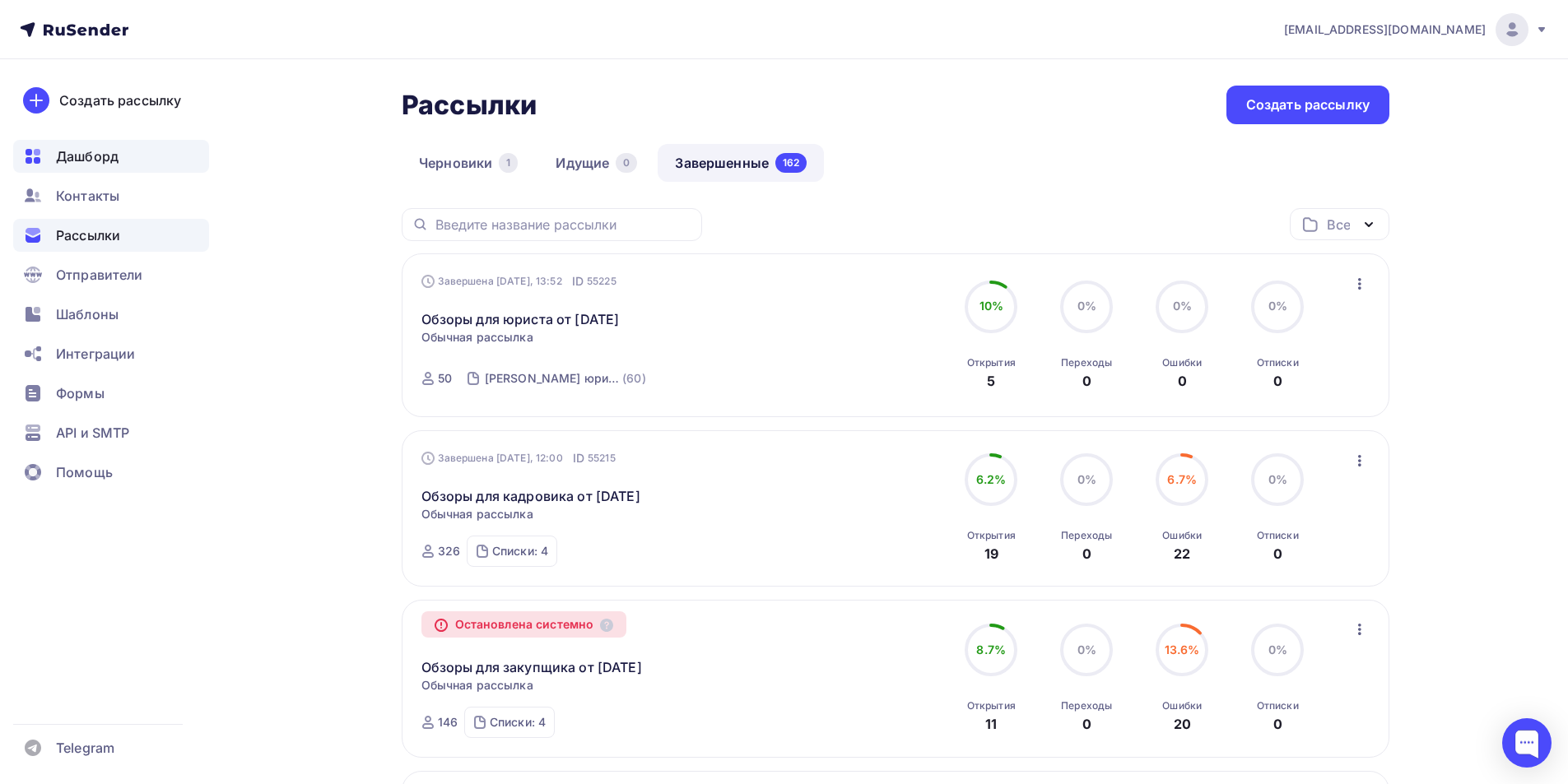
click at [102, 163] on span "Дашборд" at bounding box center [87, 156] width 62 height 19
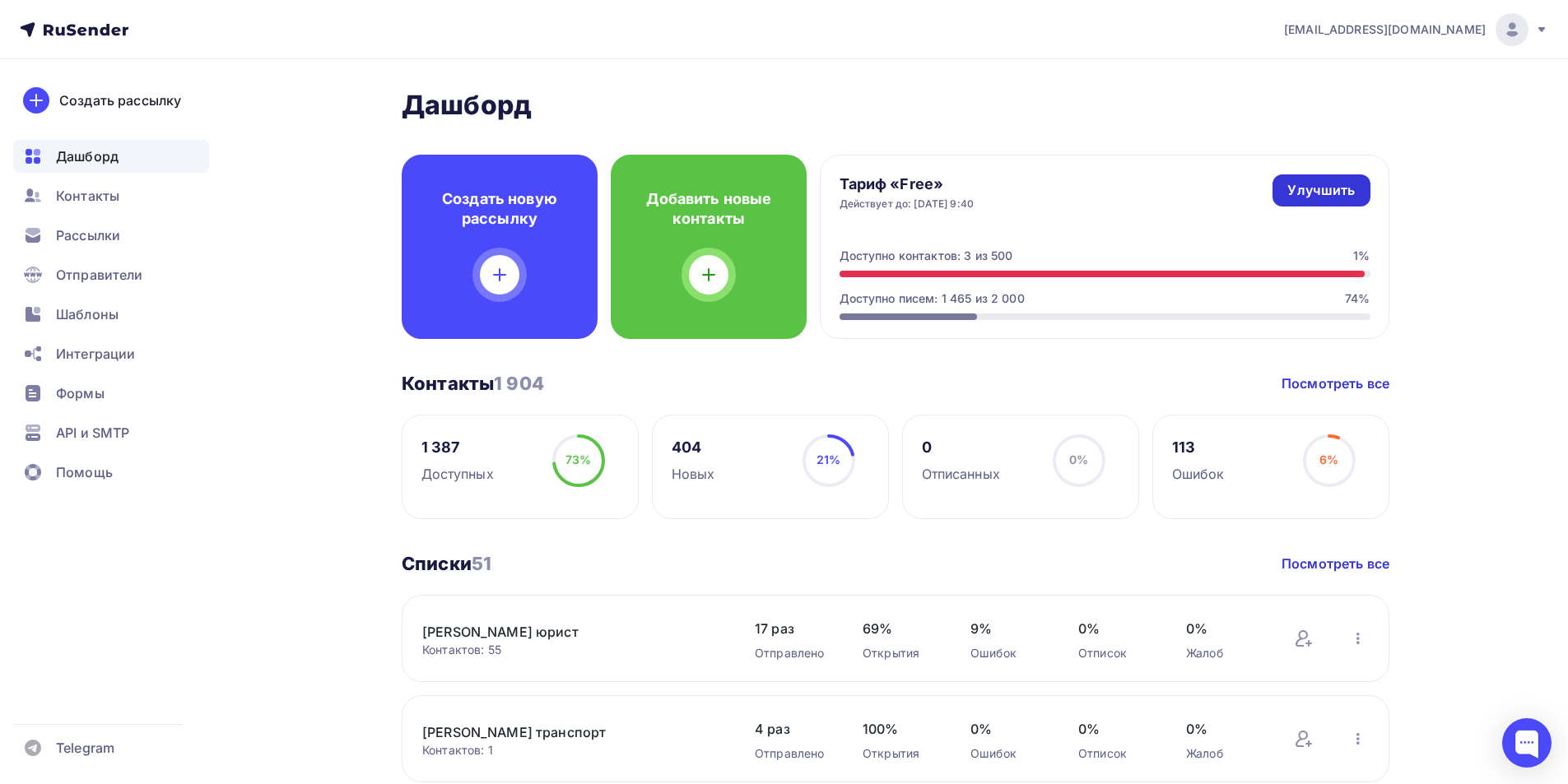
click at [1289, 200] on link "Улучшить" at bounding box center [1320, 190] width 97 height 32
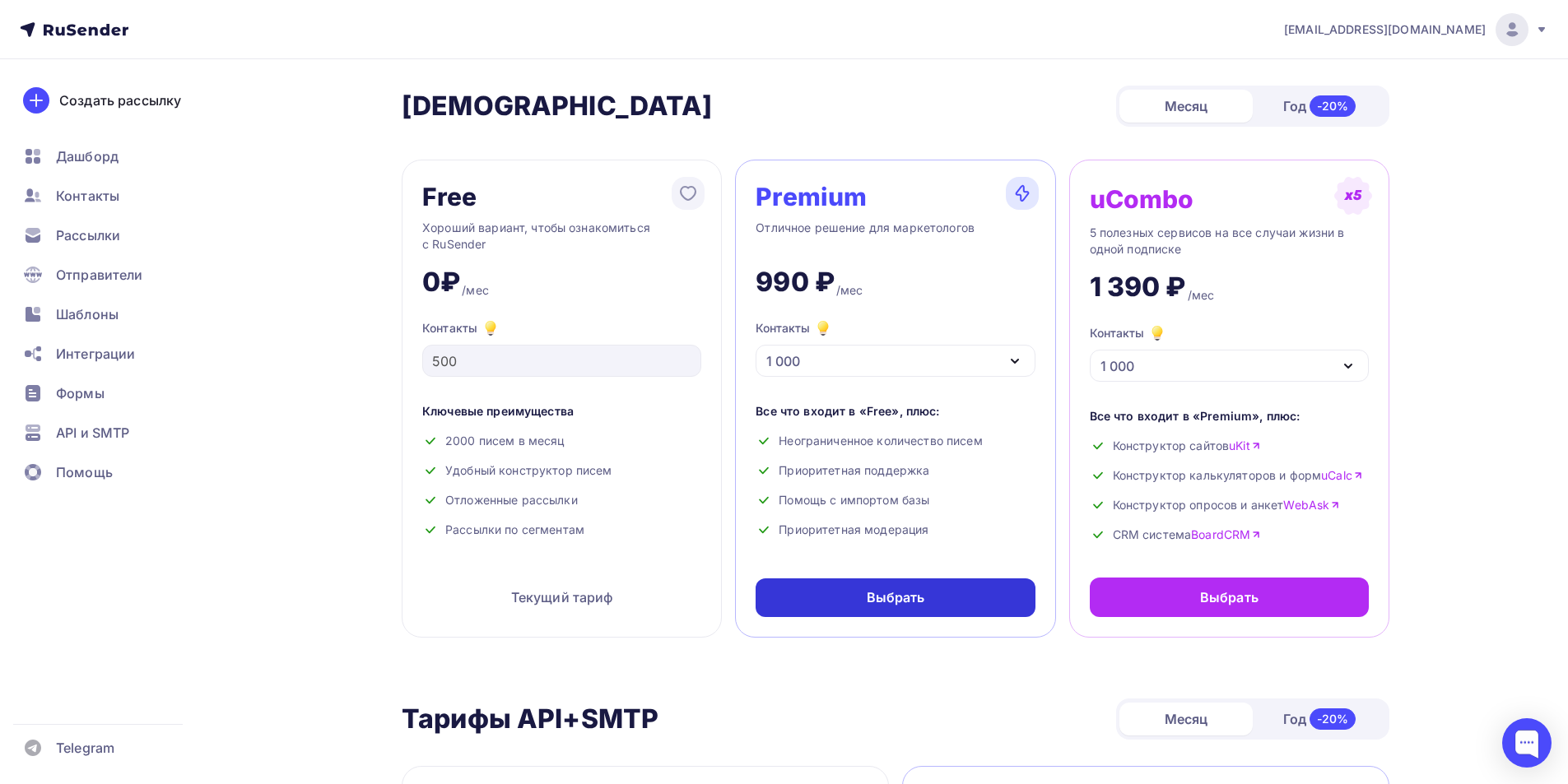
click at [902, 604] on div "Выбрать" at bounding box center [895, 597] width 58 height 18
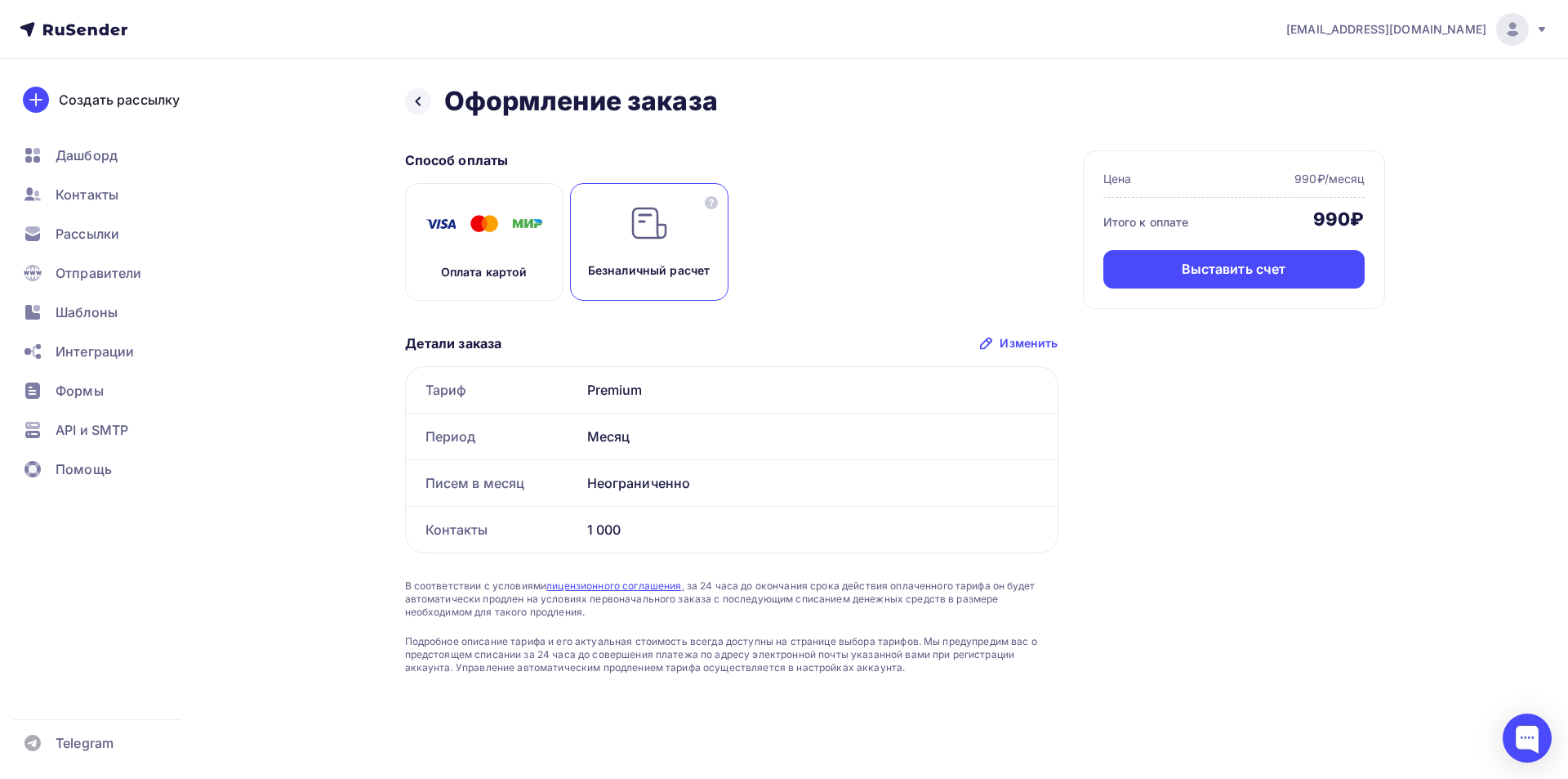
click at [464, 240] on img at bounding box center [485, 224] width 131 height 40
click at [1221, 262] on div "Оплатить" at bounding box center [1234, 269] width 63 height 18
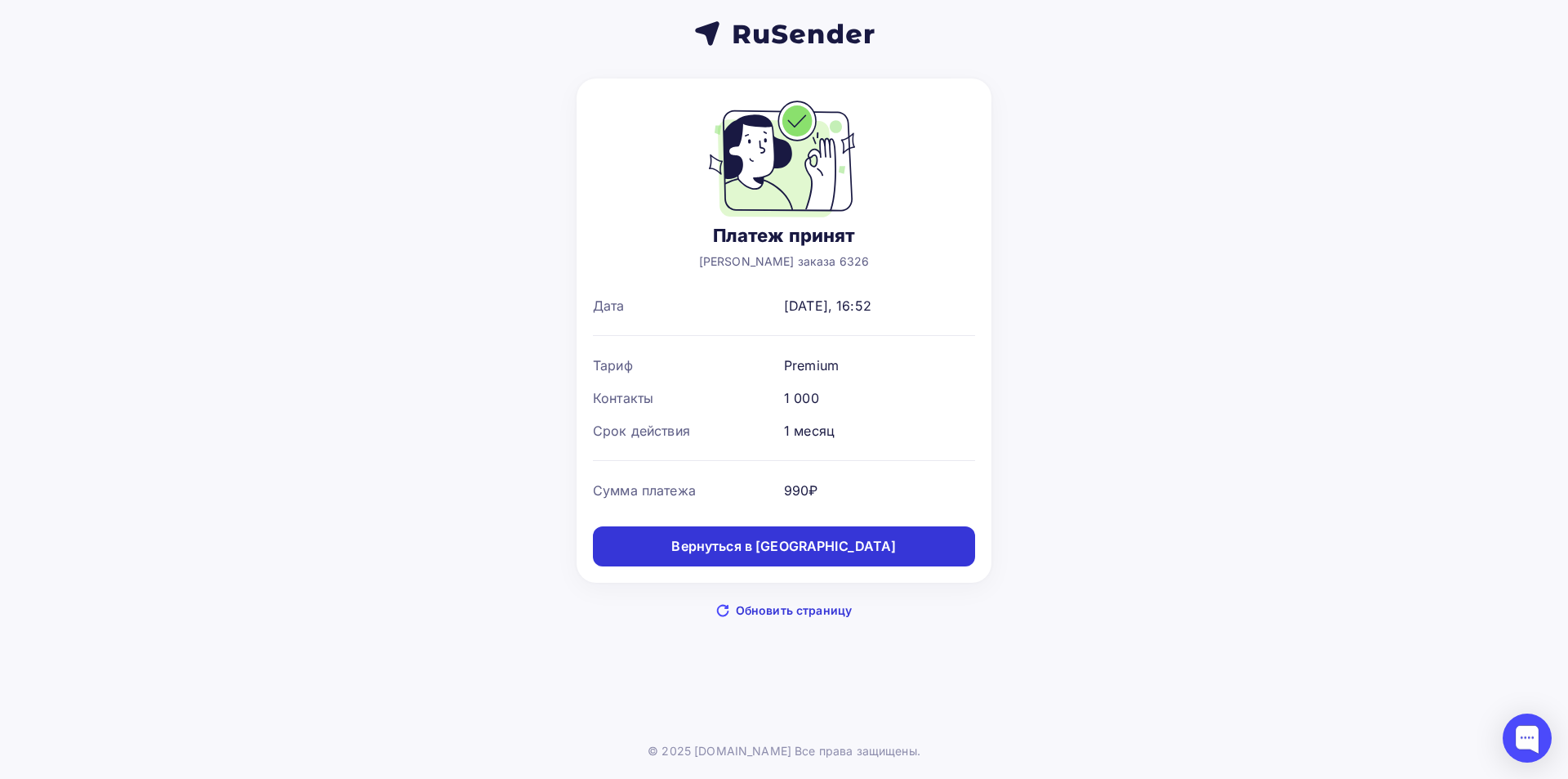
click at [798, 551] on div "Вернуться в дашборд" at bounding box center [784, 546] width 225 height 18
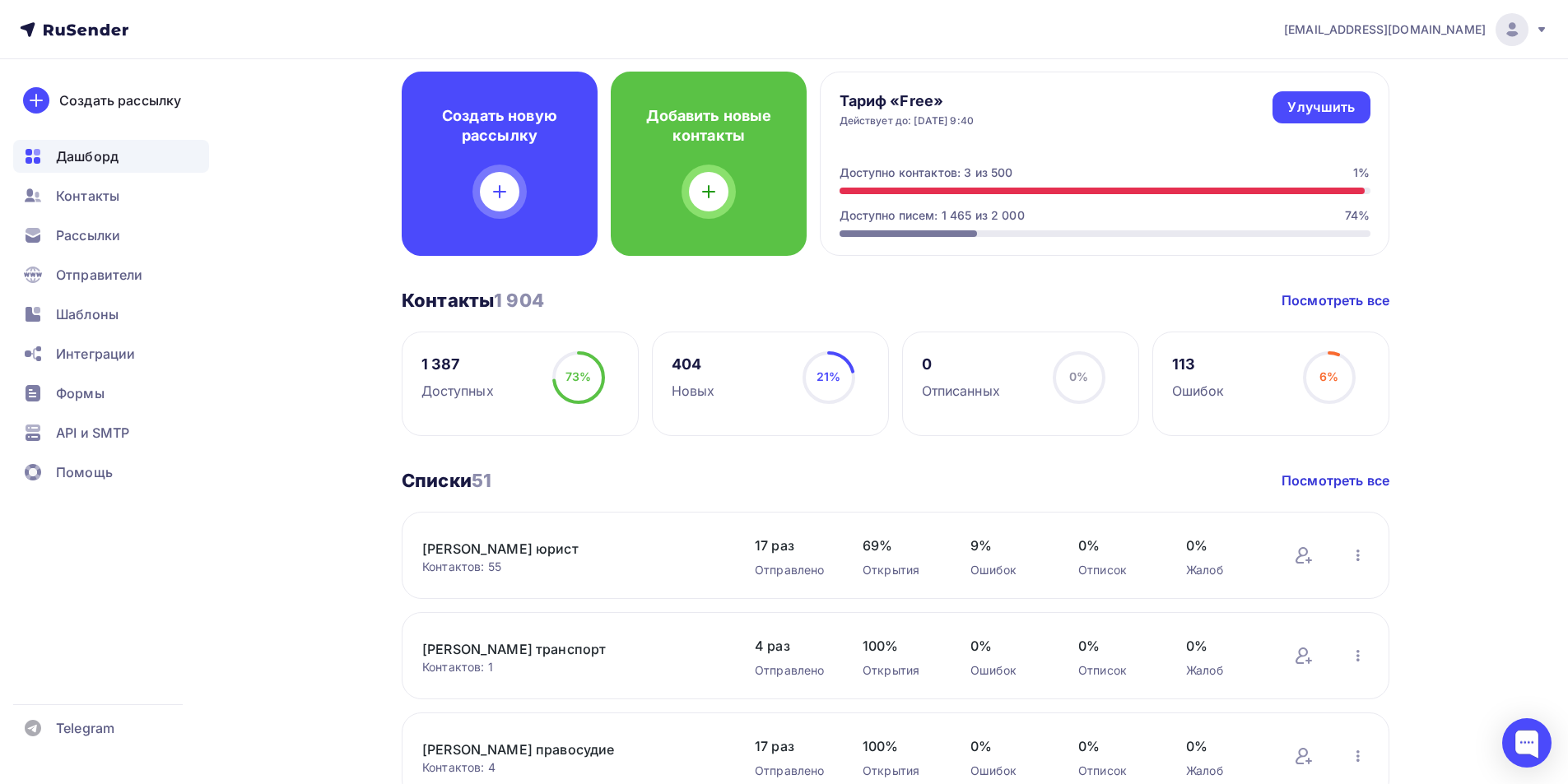
scroll to position [82, 0]
click at [1331, 305] on link "Посмотреть все" at bounding box center [1335, 301] width 108 height 19
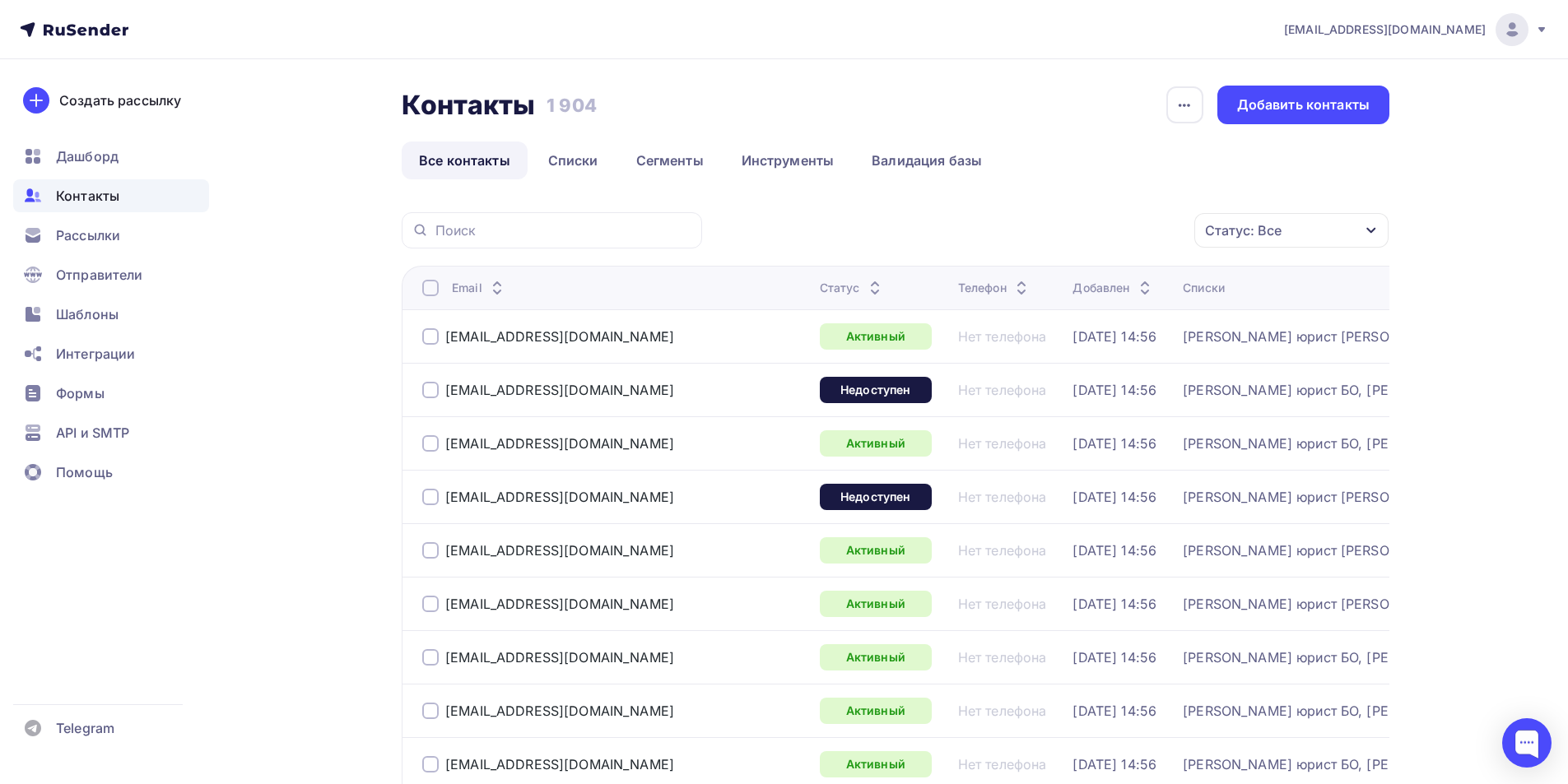
click at [1374, 235] on icon "button" at bounding box center [1371, 231] width 14 height 14
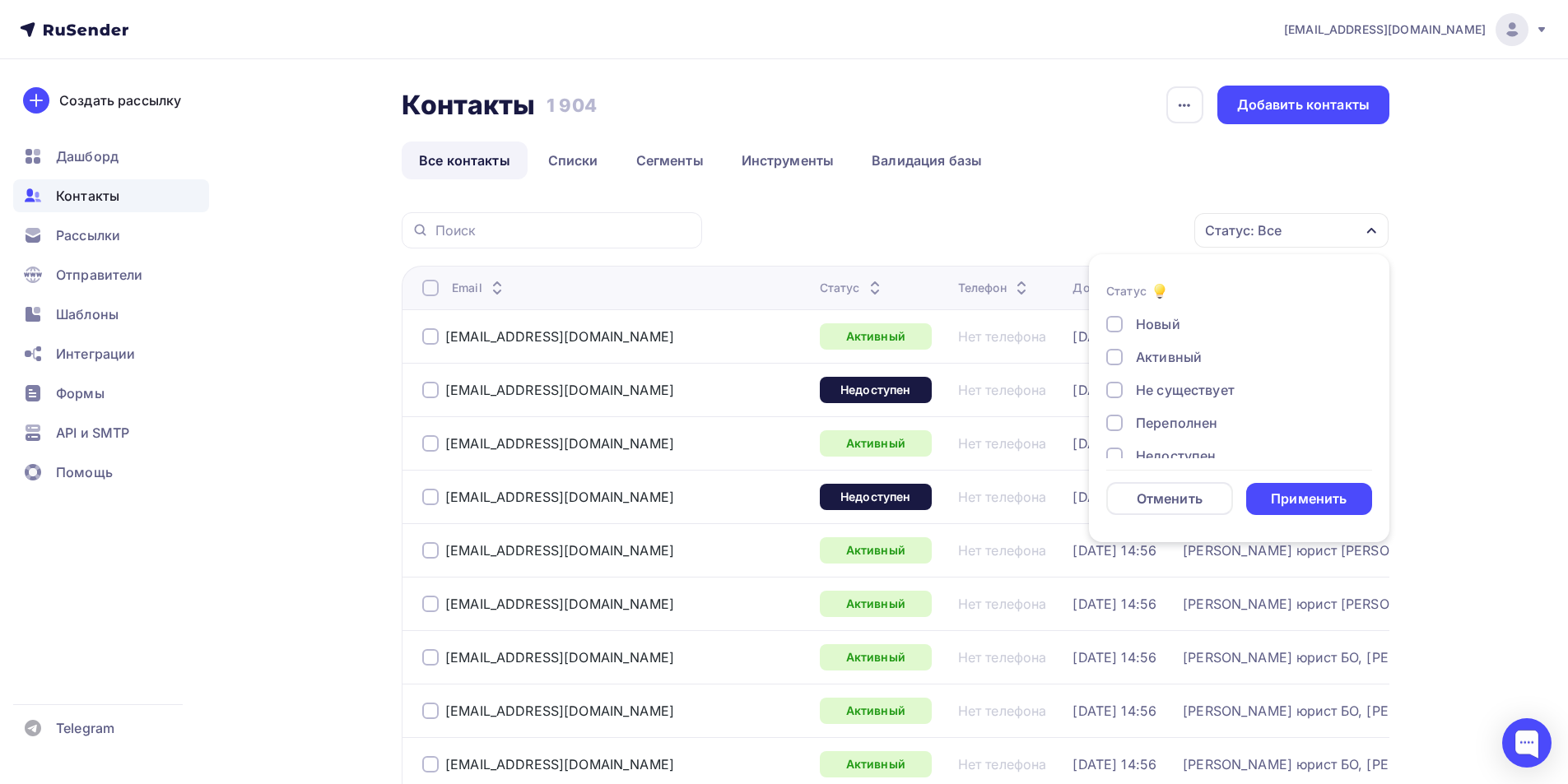
click at [1117, 391] on div at bounding box center [1114, 389] width 17 height 16
click at [1284, 489] on div "Применить" at bounding box center [1309, 498] width 76 height 18
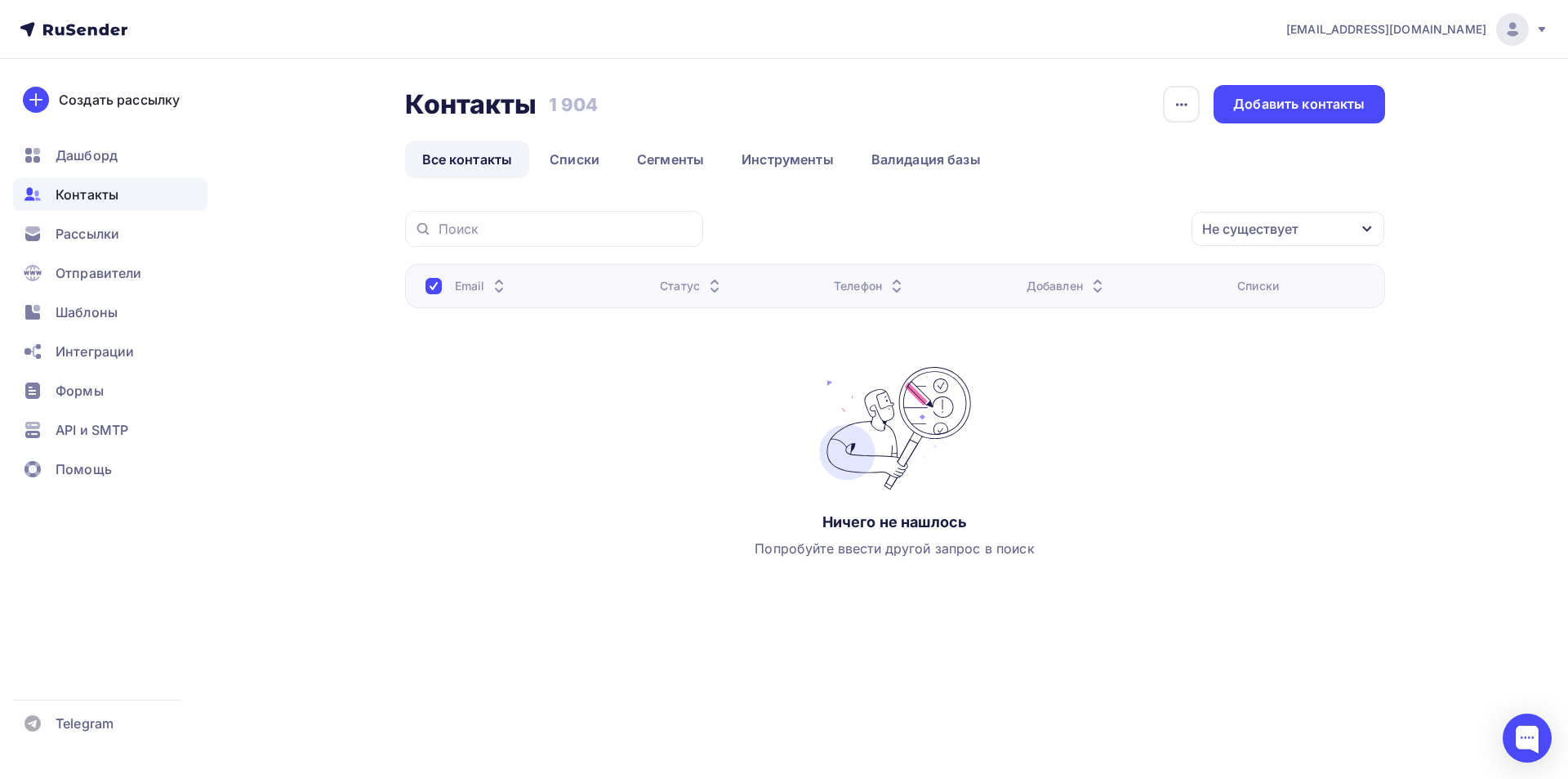
click at [1365, 228] on icon "button" at bounding box center [1367, 229] width 9 height 6
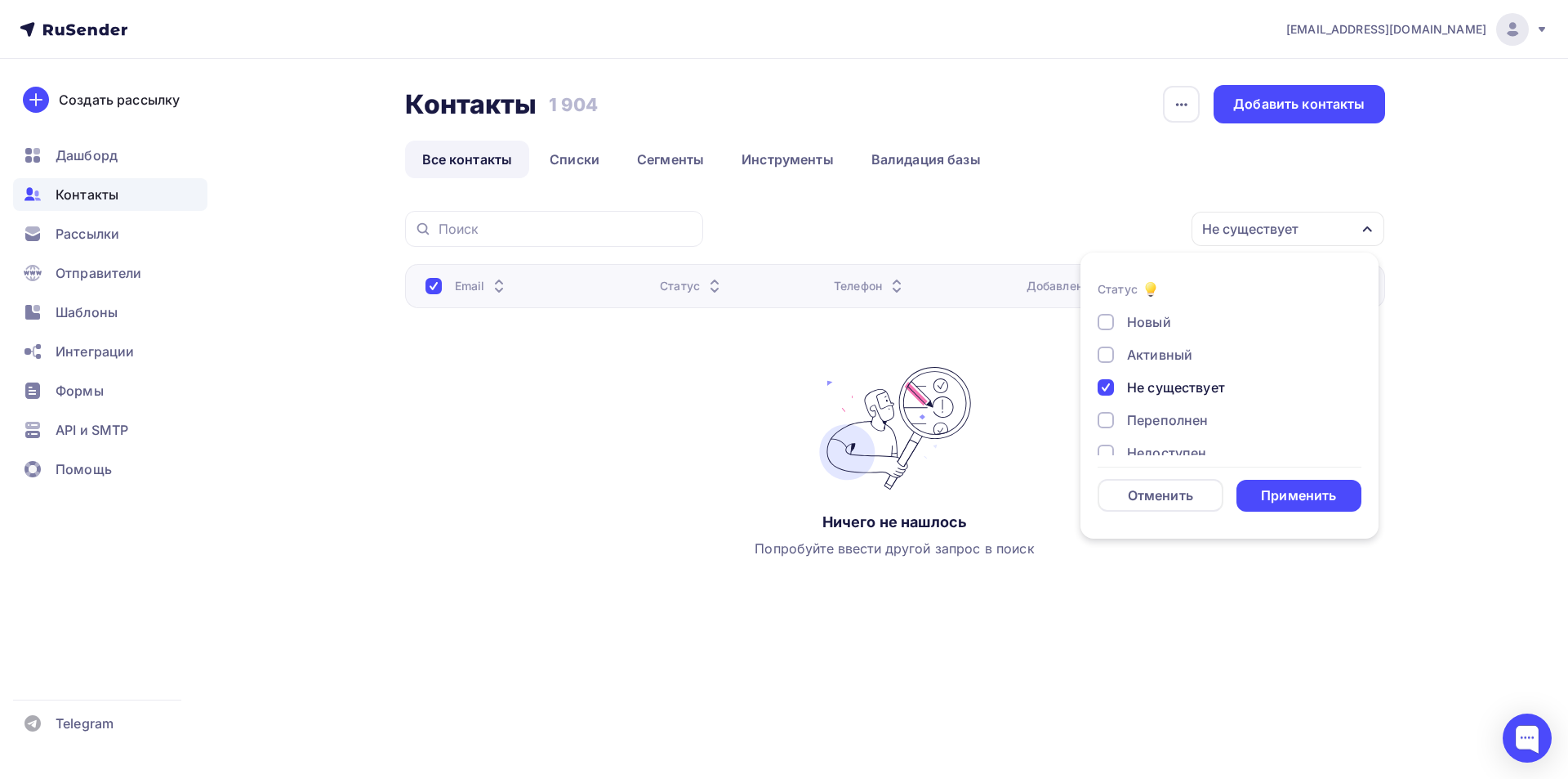
click at [1104, 388] on div at bounding box center [1105, 387] width 16 height 16
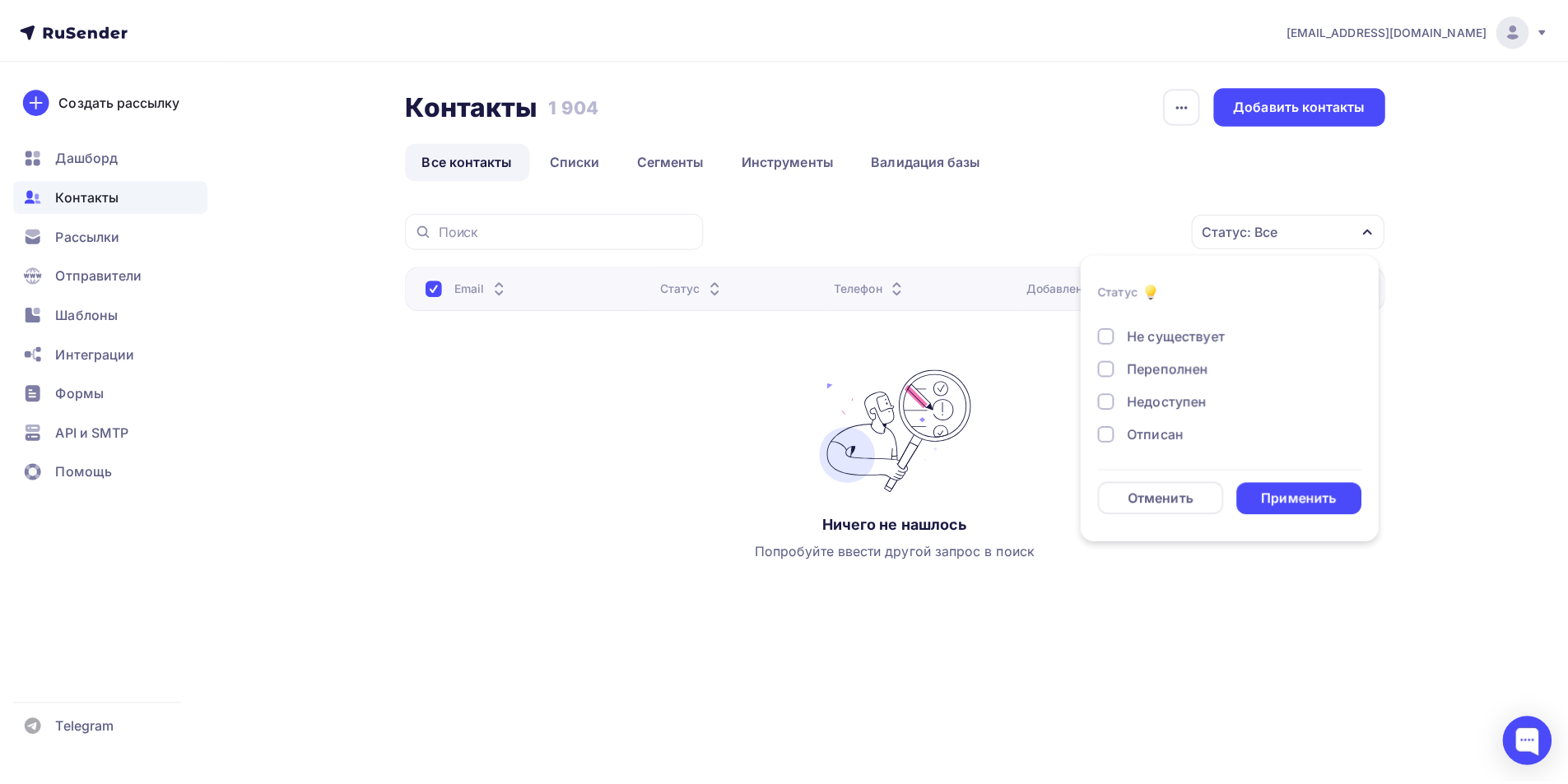
scroll to position [82, 0]
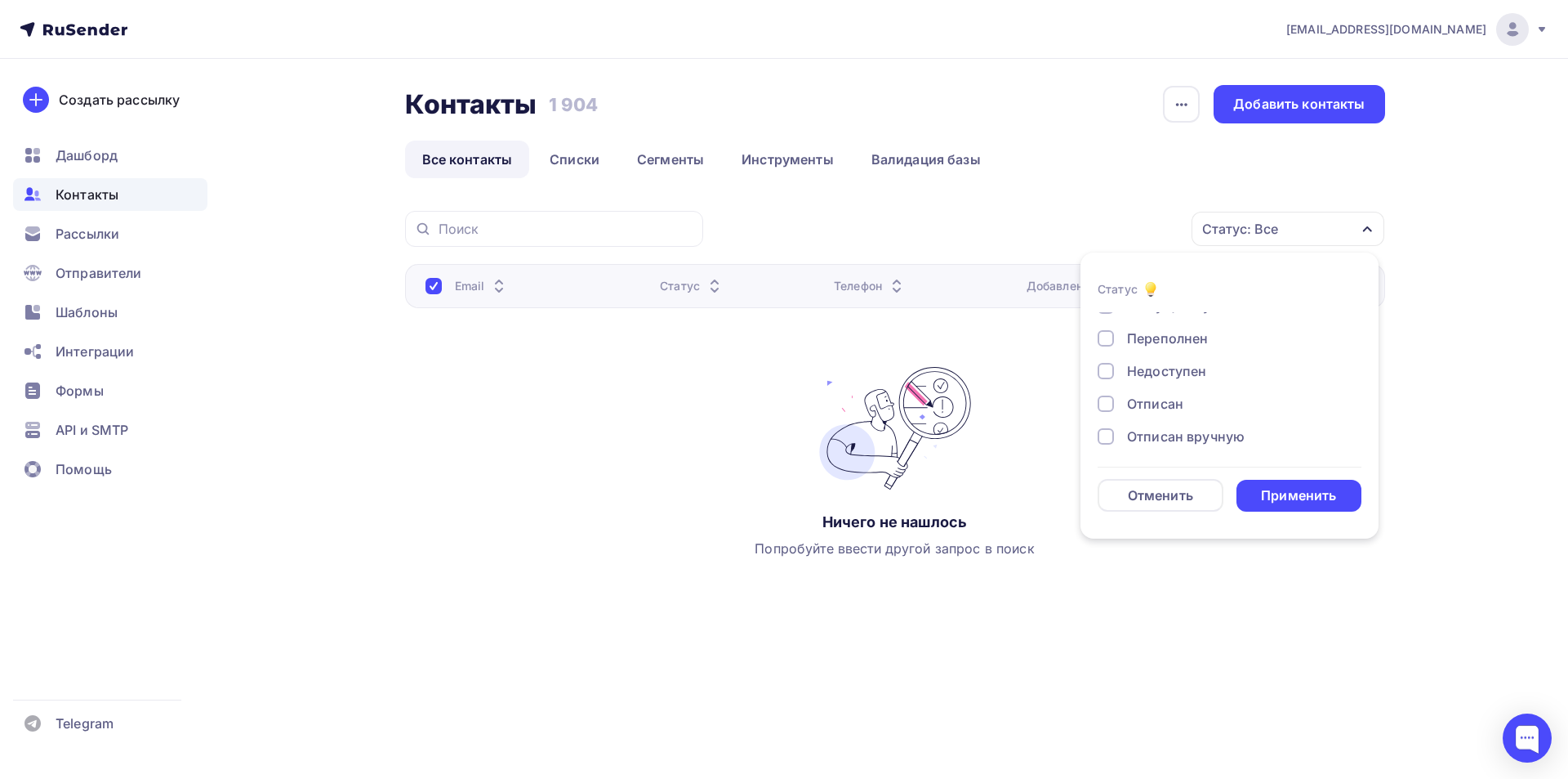
click at [1106, 404] on div at bounding box center [1105, 403] width 16 height 16
click at [1098, 440] on div at bounding box center [1105, 436] width 16 height 16
click at [1261, 493] on div "Применить" at bounding box center [1299, 496] width 126 height 32
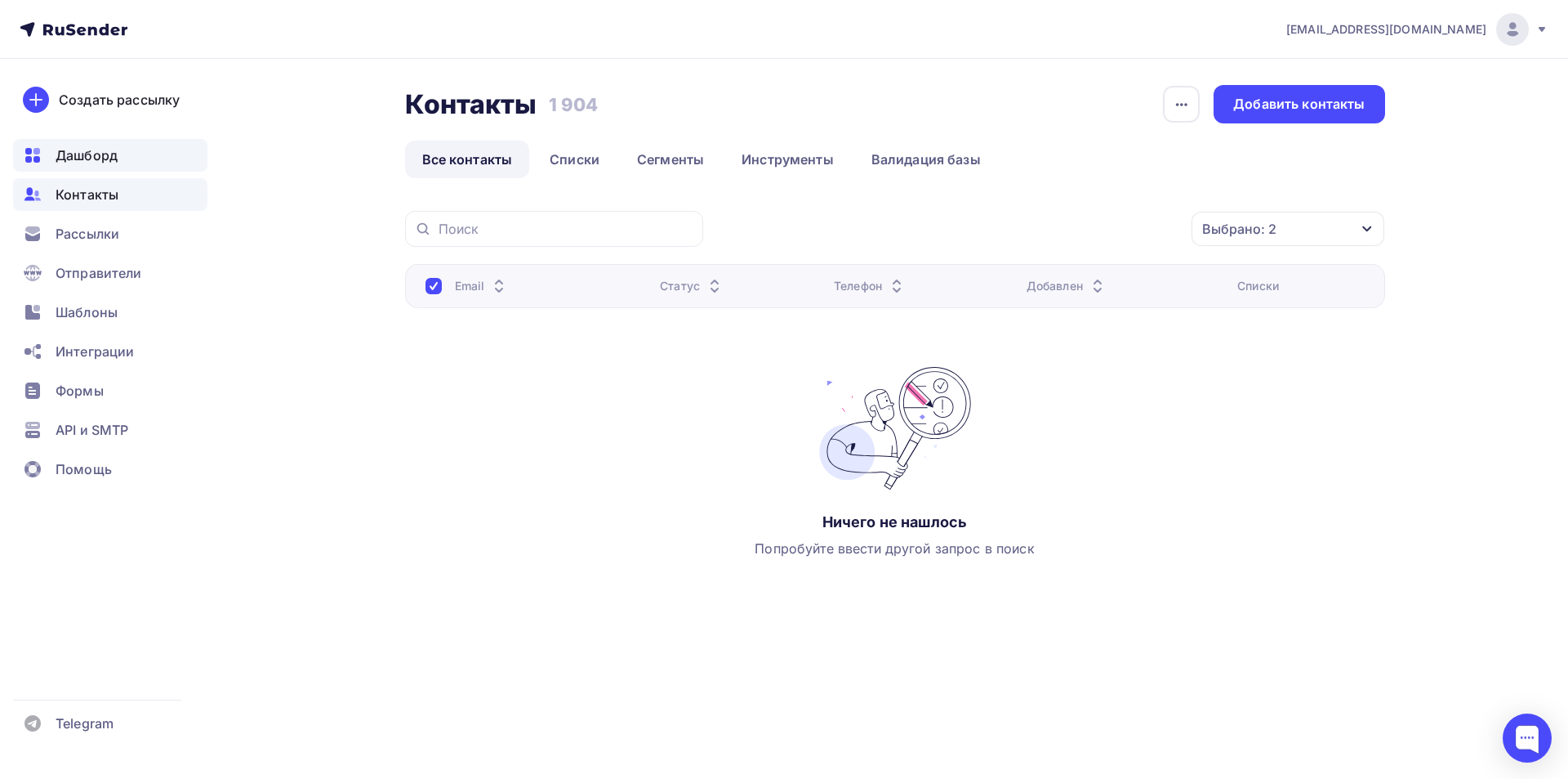
click at [116, 153] on span "Дашборд" at bounding box center [87, 155] width 62 height 19
